Goal: Task Accomplishment & Management: Use online tool/utility

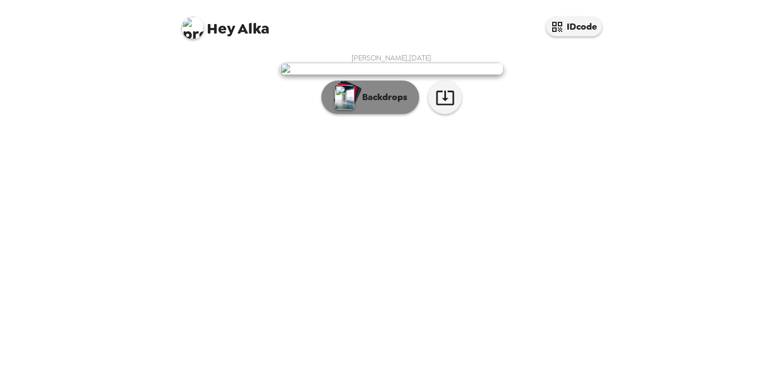
click at [376, 104] on p "Backdrops" at bounding box center [382, 97] width 51 height 13
